Goal: Task Accomplishment & Management: Manage account settings

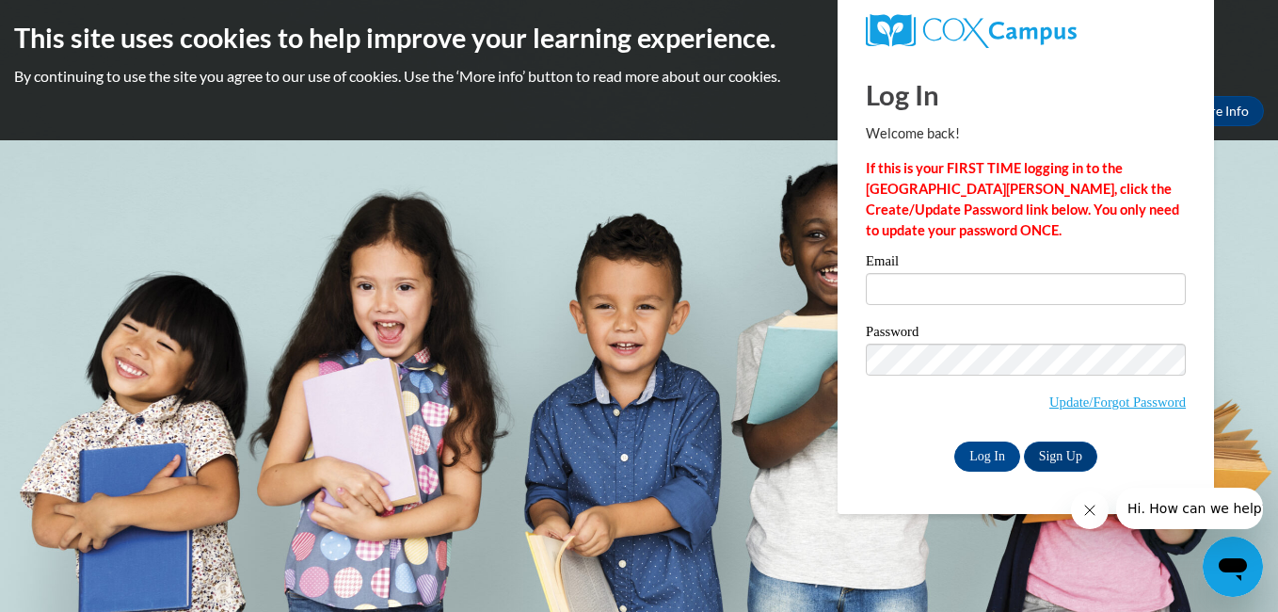
click at [1059, 438] on div "Email Password Update/Forgot Password Log In Sign Up OR" at bounding box center [1026, 362] width 320 height 216
click at [1054, 454] on link "Sign Up" at bounding box center [1060, 456] width 73 height 30
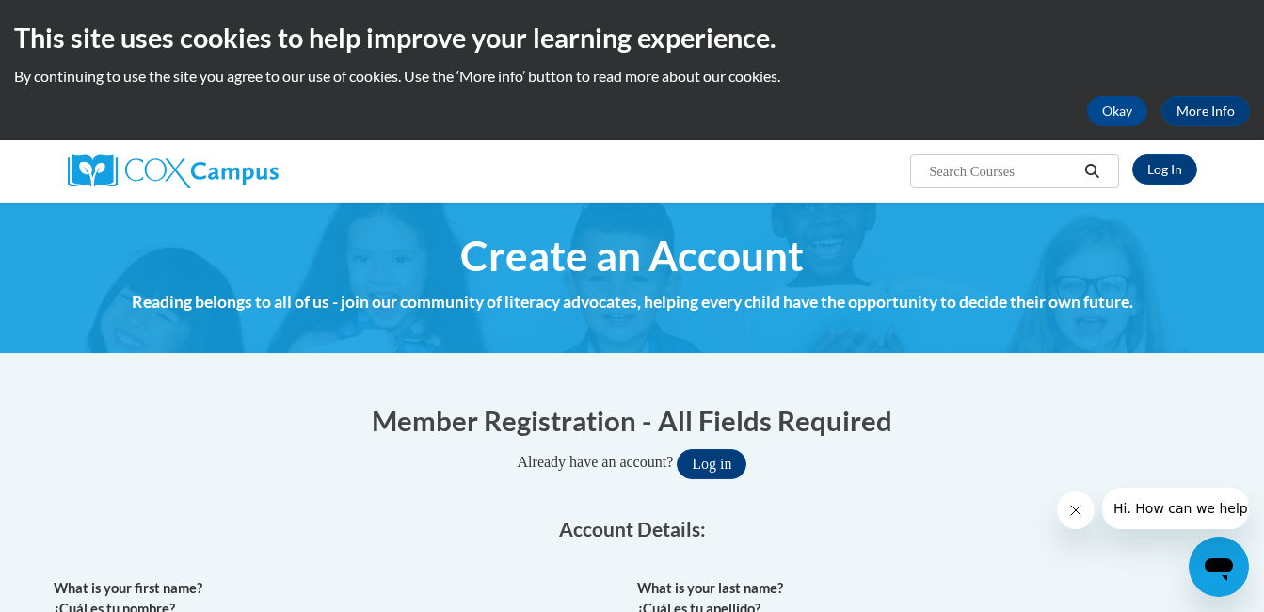
click at [992, 518] on legend "Account Details:" at bounding box center [632, 529] width 1157 height 22
click at [711, 476] on button "Log in" at bounding box center [712, 464] width 70 height 30
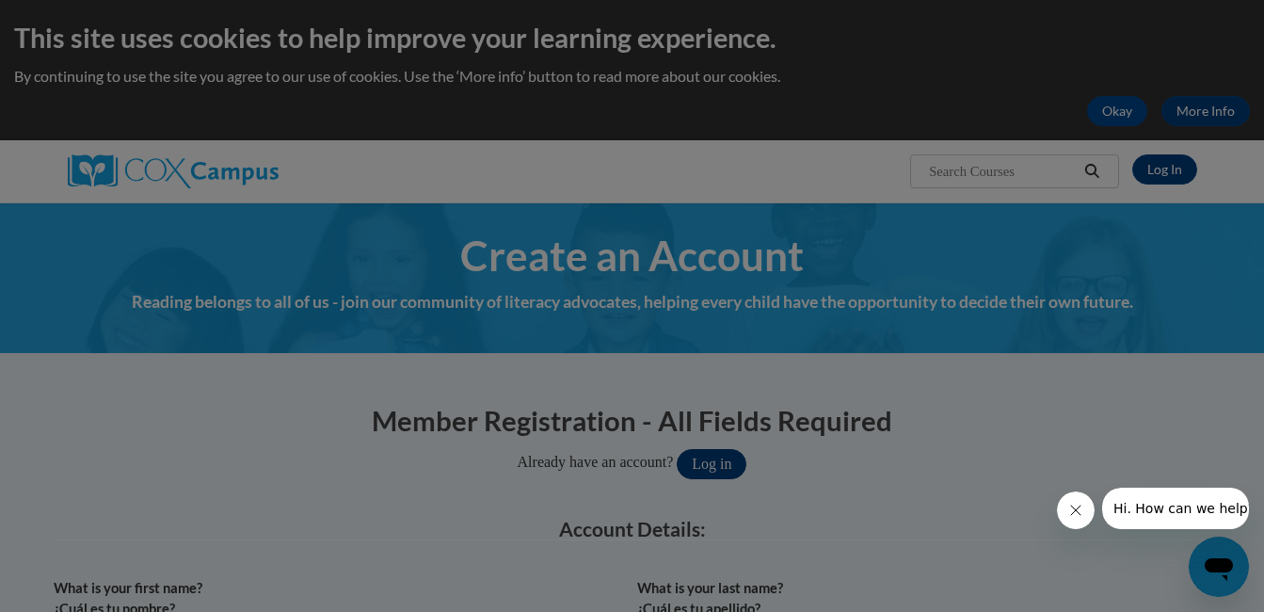
scroll to position [56, 0]
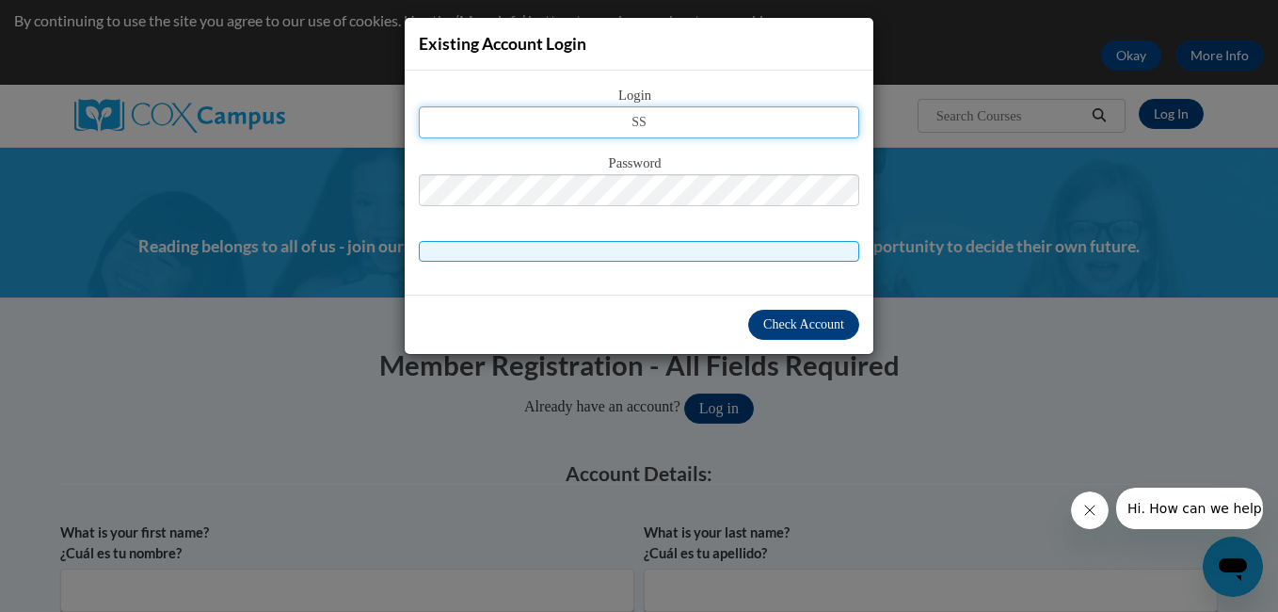
type input "S"
type input "s"
type input "cspringerr04@yahoo.com"
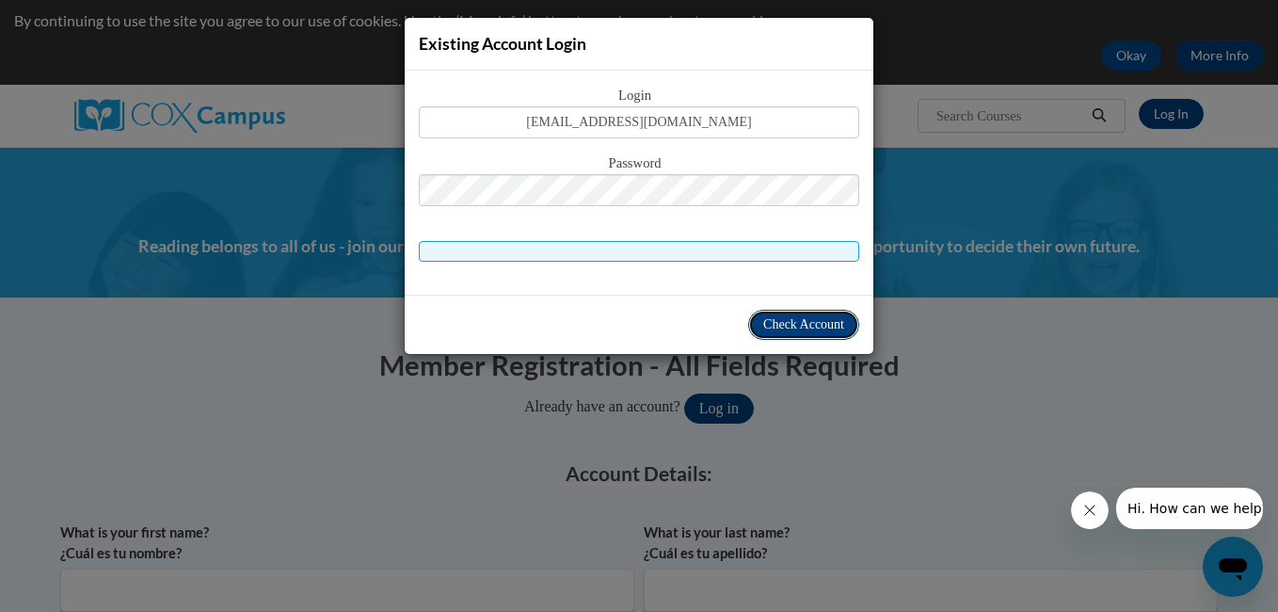
click at [791, 320] on span "Check Account" at bounding box center [803, 324] width 81 height 14
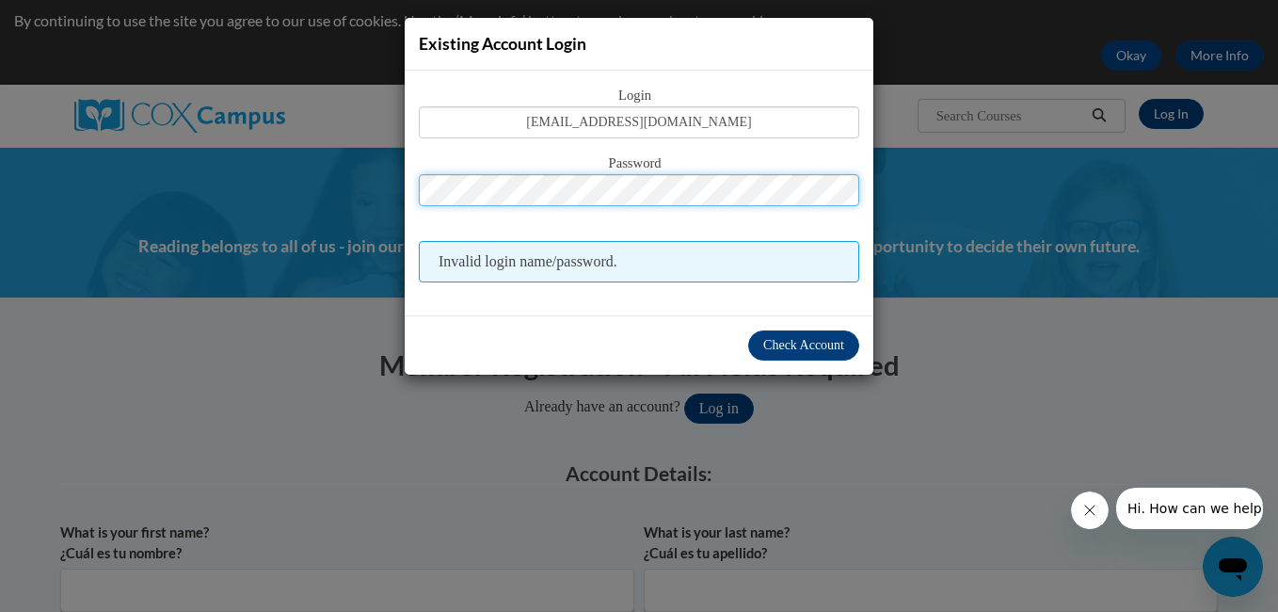
click at [684, 393] on button "Log in" at bounding box center [719, 408] width 70 height 30
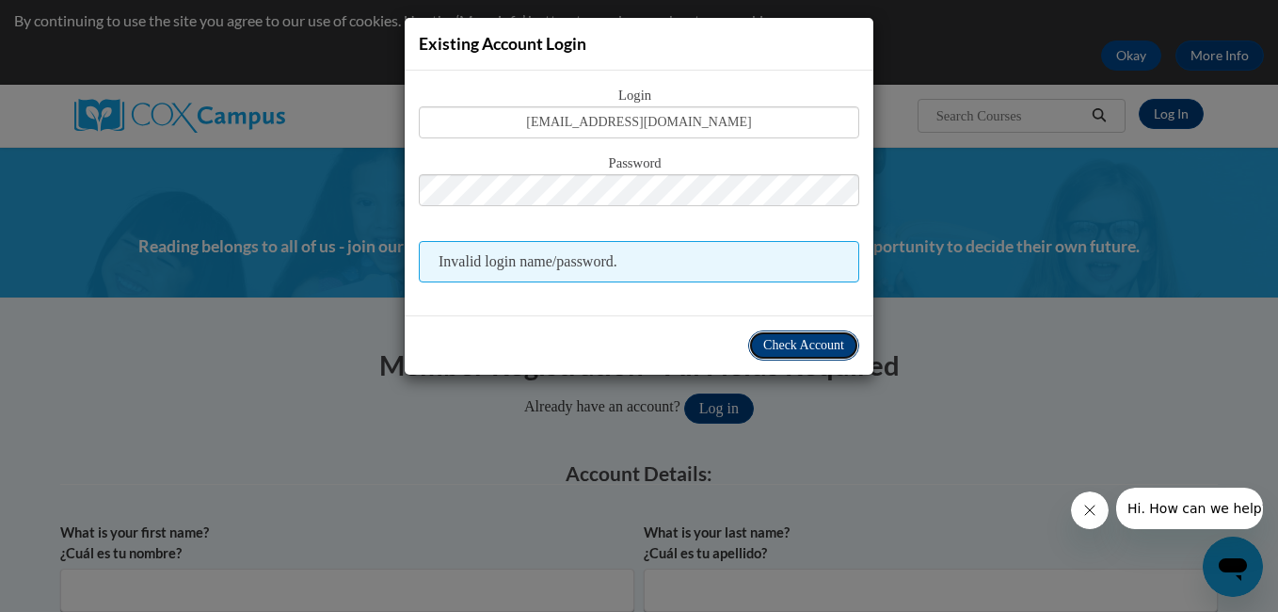
click at [792, 341] on span "Check Account" at bounding box center [803, 345] width 81 height 14
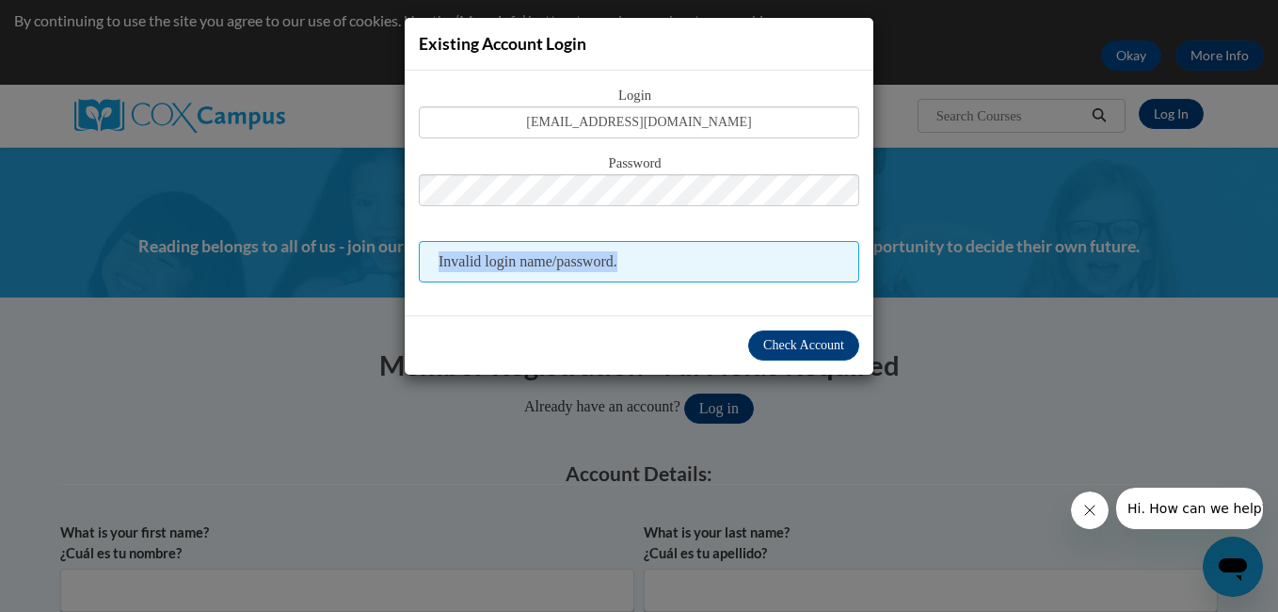
click at [710, 195] on div "Login cspringerr04@yahoo.com Password Invalid login name/password." at bounding box center [639, 184] width 440 height 198
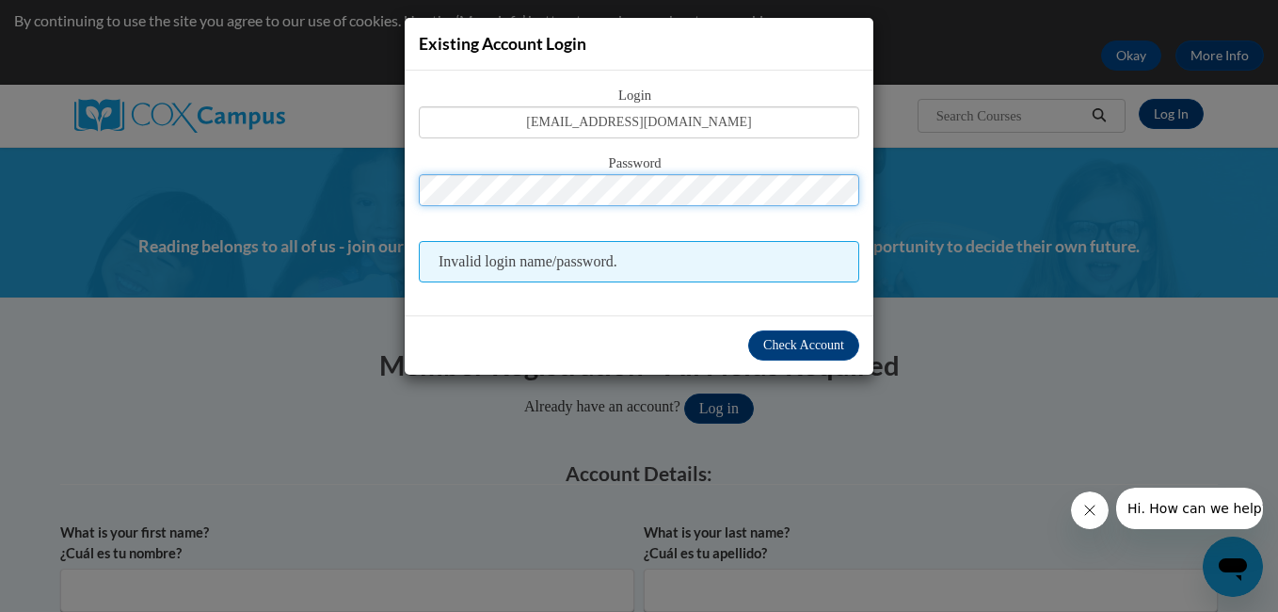
click at [684, 393] on button "Log in" at bounding box center [719, 408] width 70 height 30
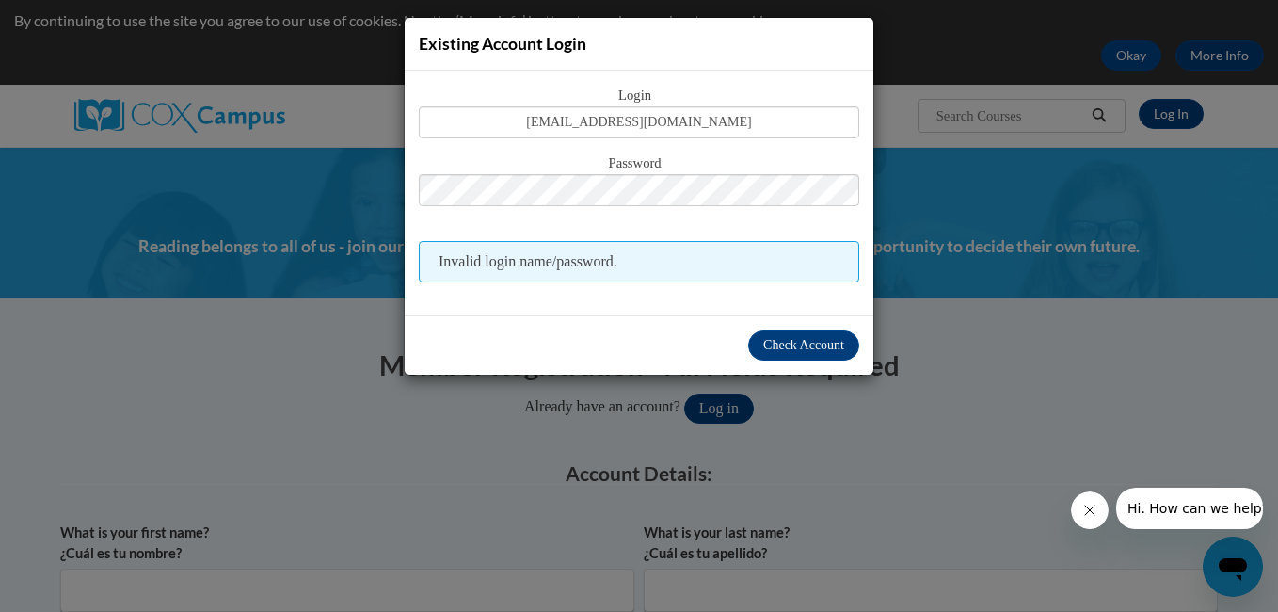
click at [1012, 362] on div "Existing Account Login Login cspringerr04@yahoo.com Password Invalid login name…" at bounding box center [639, 306] width 1278 height 612
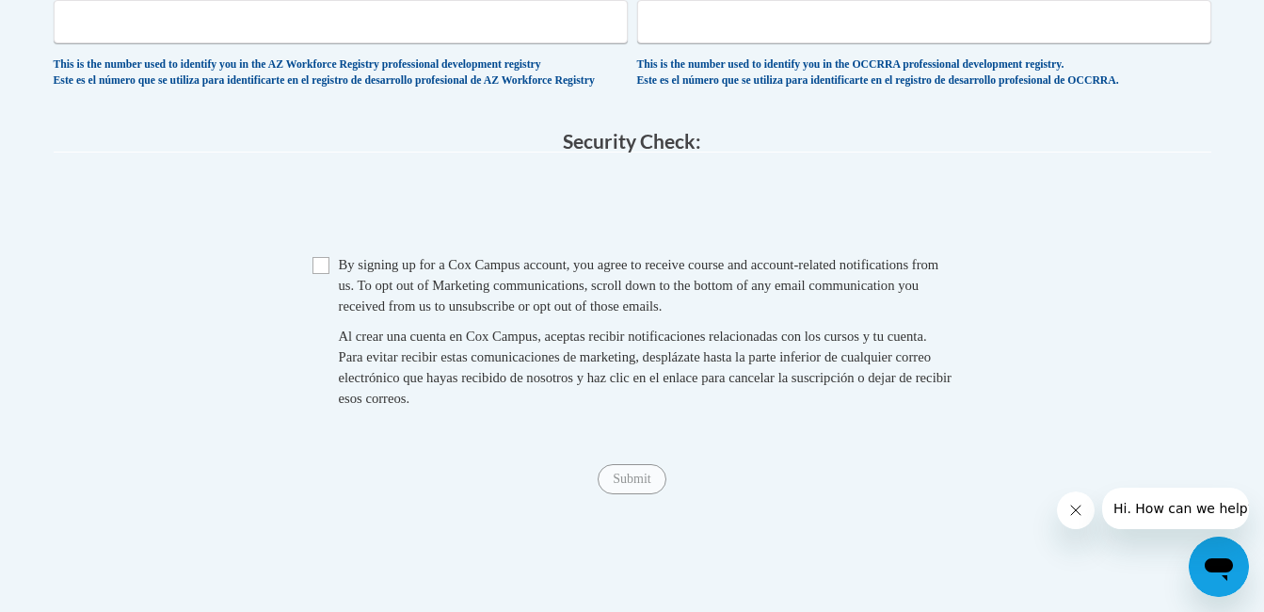
scroll to position [1272, 0]
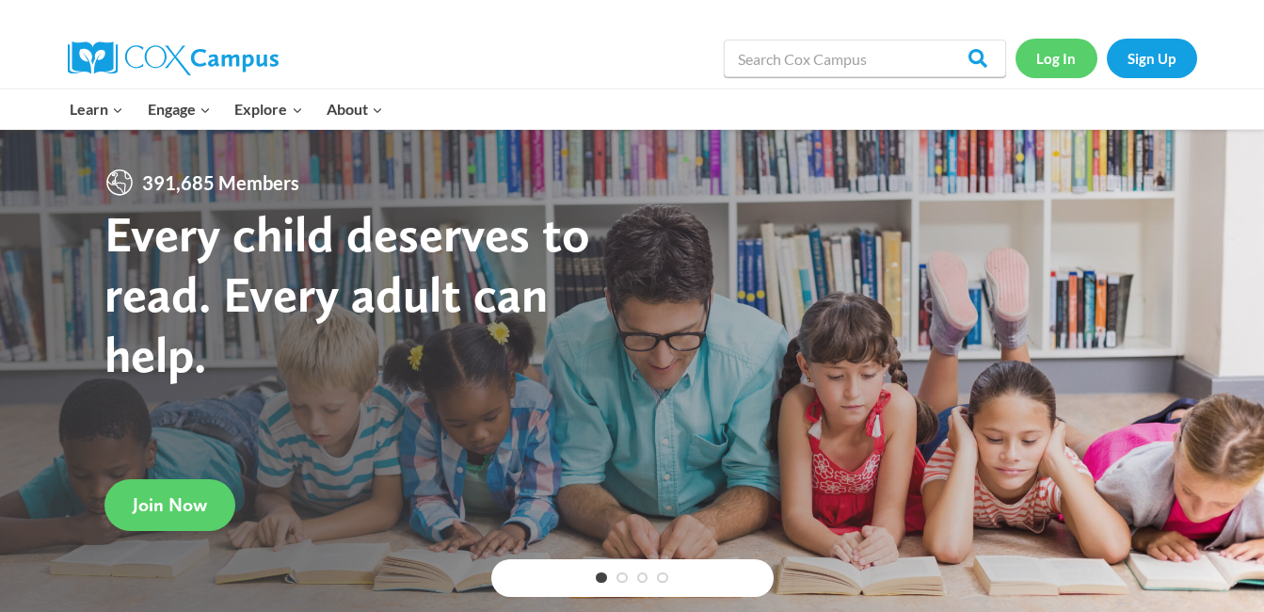
click at [1043, 52] on link "Log In" at bounding box center [1056, 58] width 82 height 39
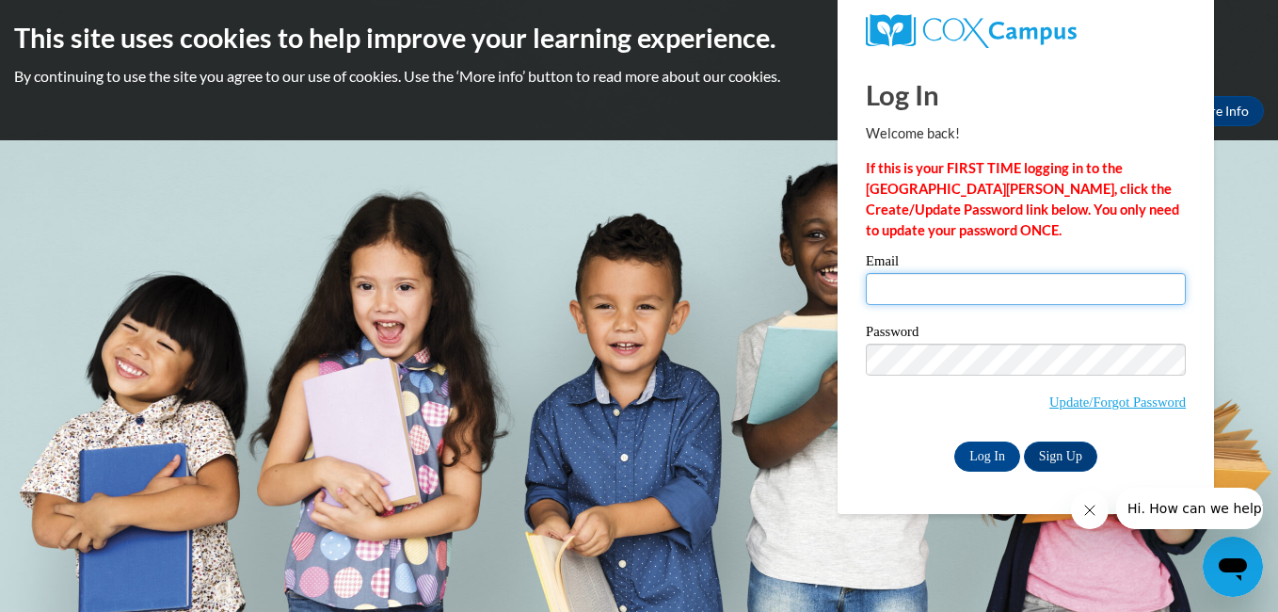
click at [932, 285] on input "Email" at bounding box center [1026, 289] width 320 height 32
type input "cspringer04@yahoo.com"
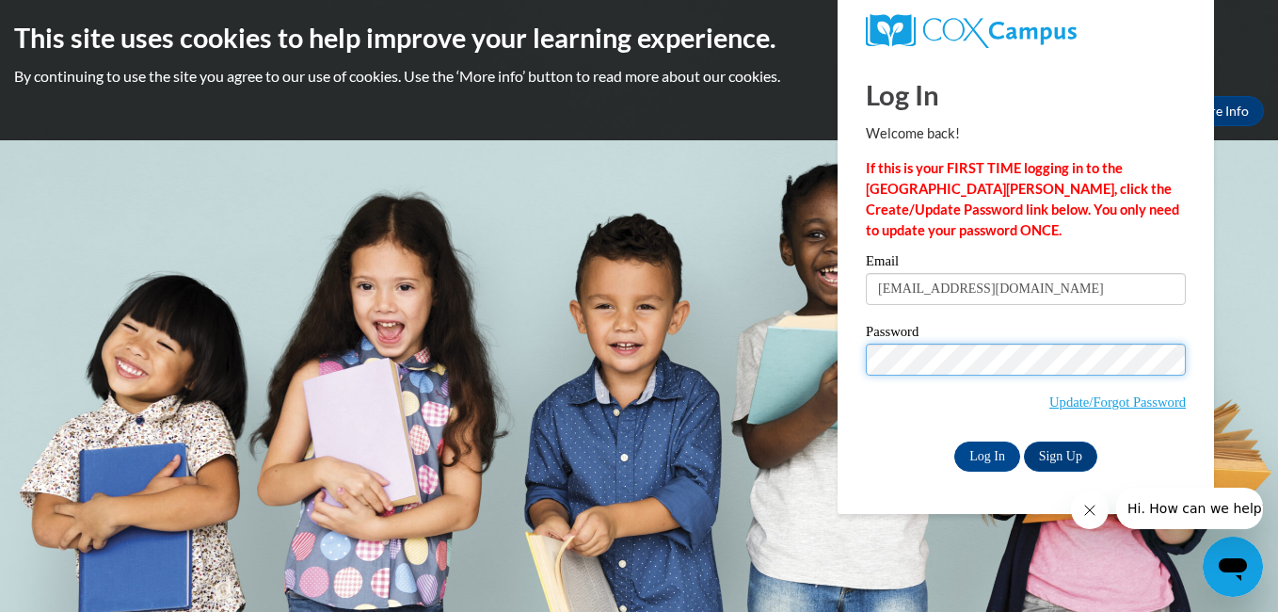
click at [954, 441] on input "Log In" at bounding box center [987, 456] width 66 height 30
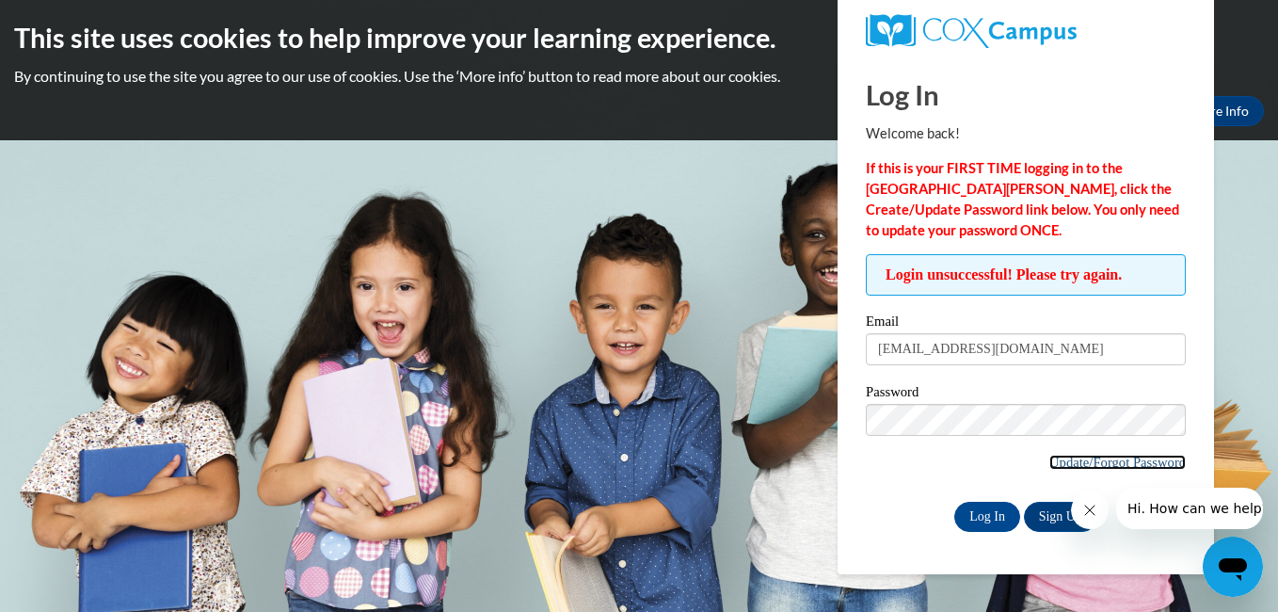
click at [1086, 454] on link "Update/Forgot Password" at bounding box center [1117, 461] width 136 height 15
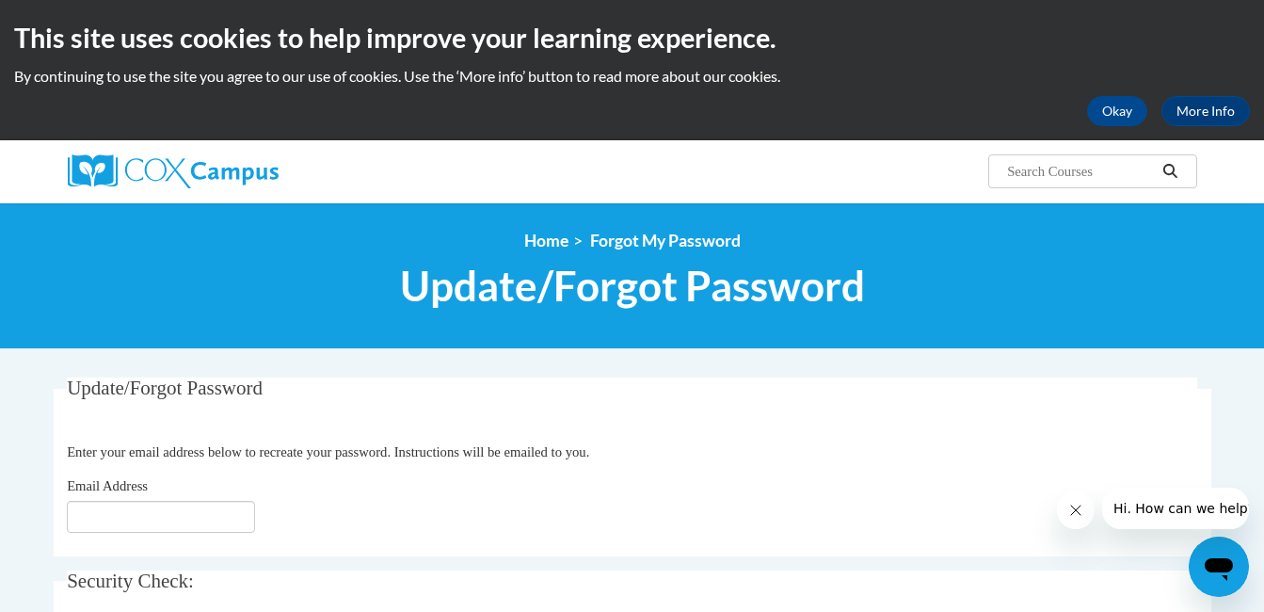
scroll to position [2, 0]
